Goal: Transaction & Acquisition: Purchase product/service

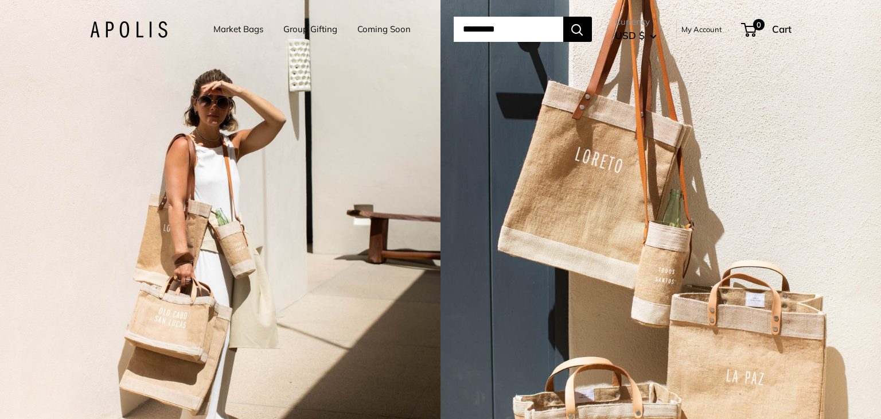
click at [696, 25] on link "My Account" at bounding box center [702, 29] width 41 height 14
click at [248, 29] on link "Market Bags" at bounding box center [238, 29] width 50 height 16
click at [243, 29] on link "Market Bags" at bounding box center [238, 29] width 50 height 16
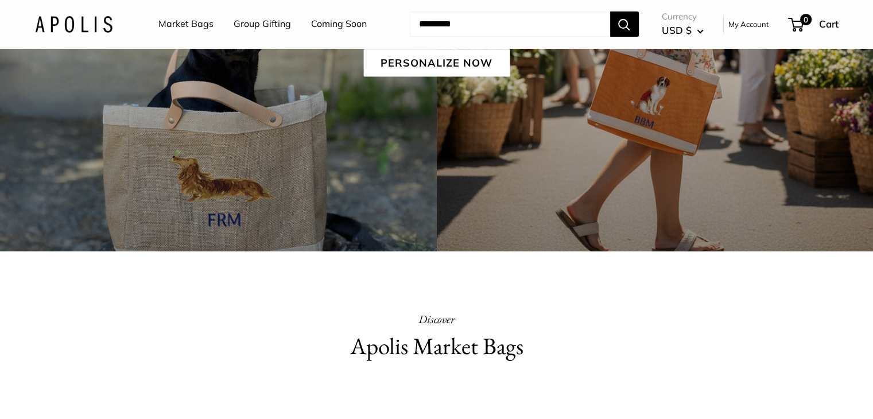
scroll to position [68, 0]
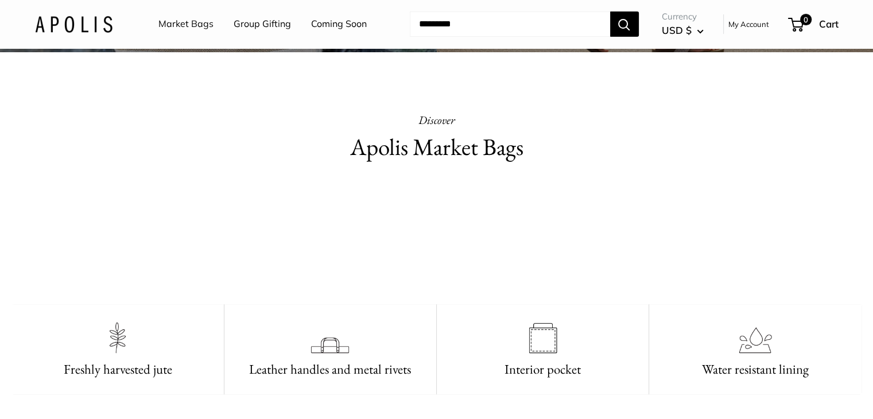
scroll to position [1167, 0]
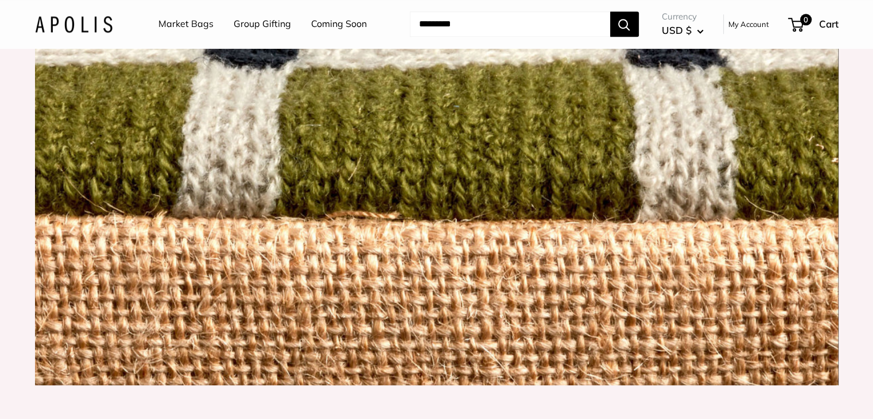
click at [514, 31] on input "Search..." at bounding box center [510, 23] width 200 height 25
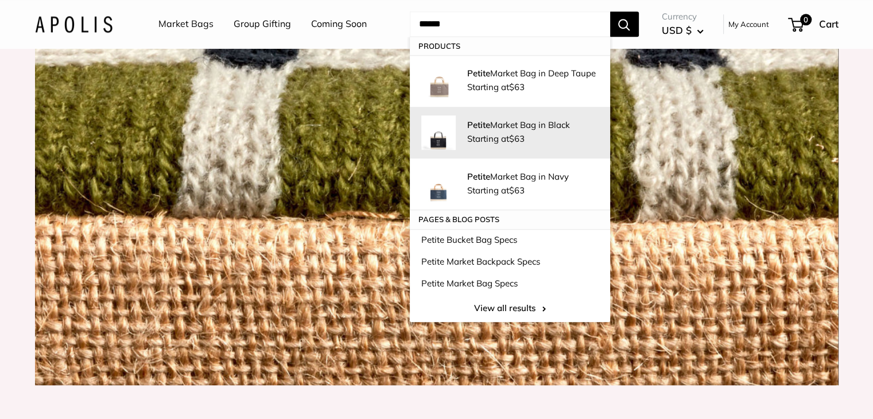
type input "******"
click at [519, 148] on link "Petite Market Bag in Black Starting at $63" at bounding box center [510, 133] width 200 height 52
